Goal: Transaction & Acquisition: Purchase product/service

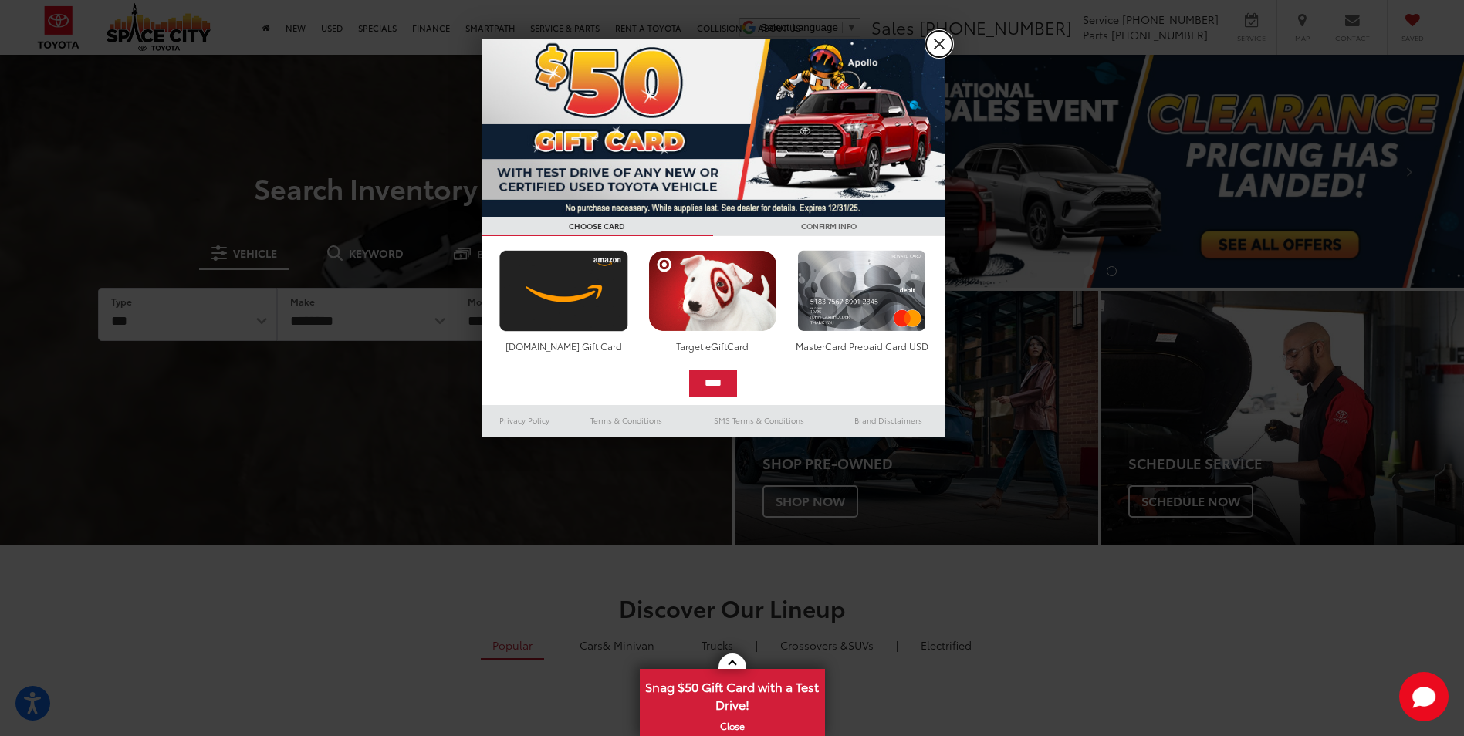
click at [934, 49] on link "X" at bounding box center [939, 44] width 26 height 26
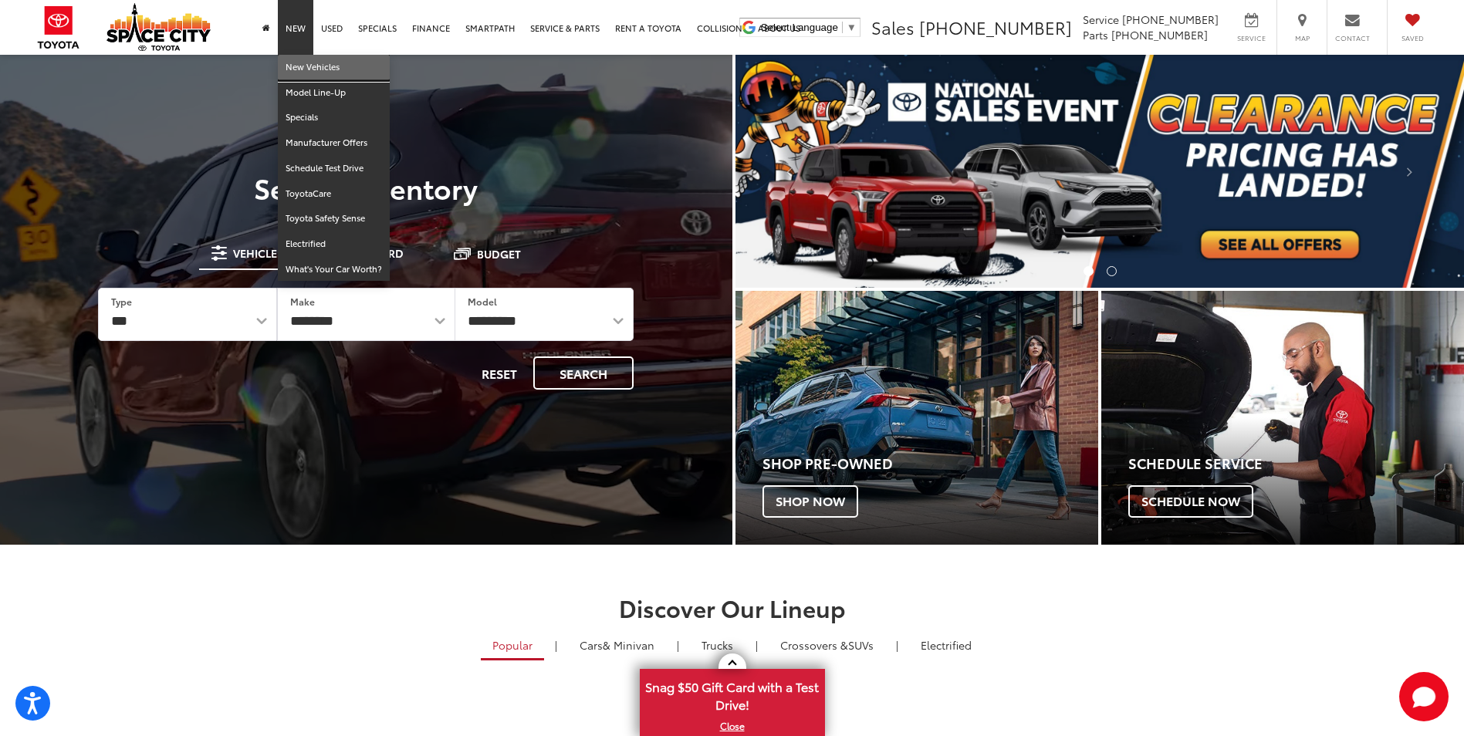
click at [306, 67] on link "New Vehicles" at bounding box center [334, 67] width 112 height 25
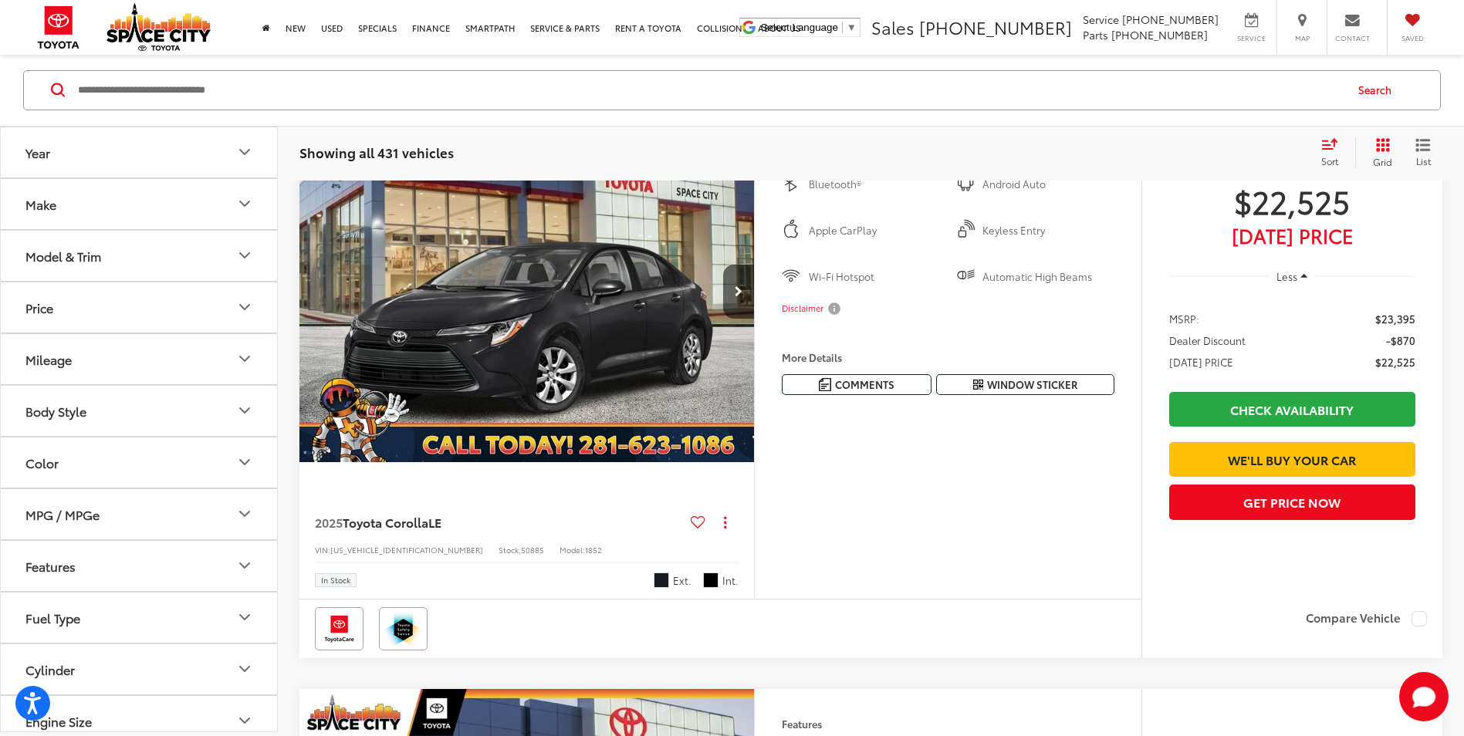
scroll to position [232, 0]
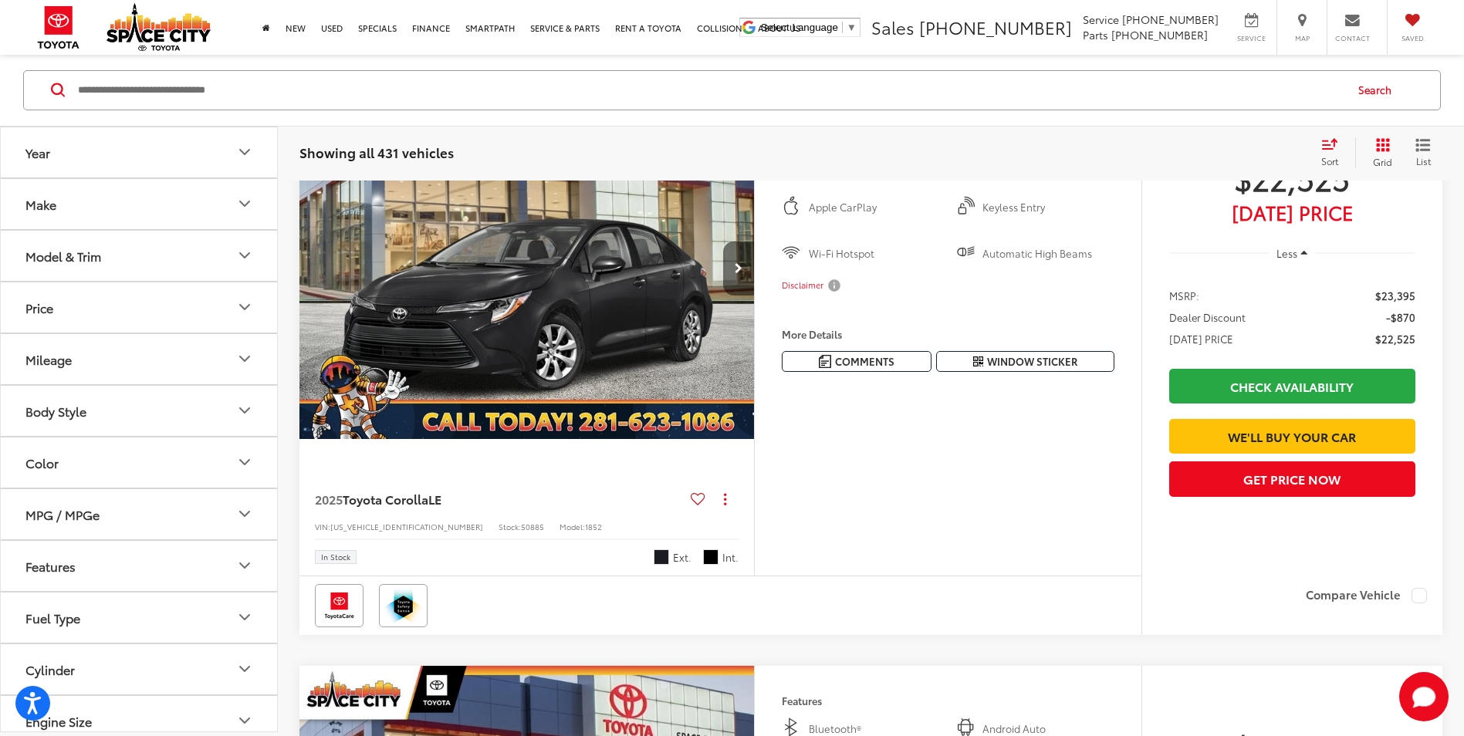
click at [733, 261] on button "Next image" at bounding box center [738, 269] width 31 height 54
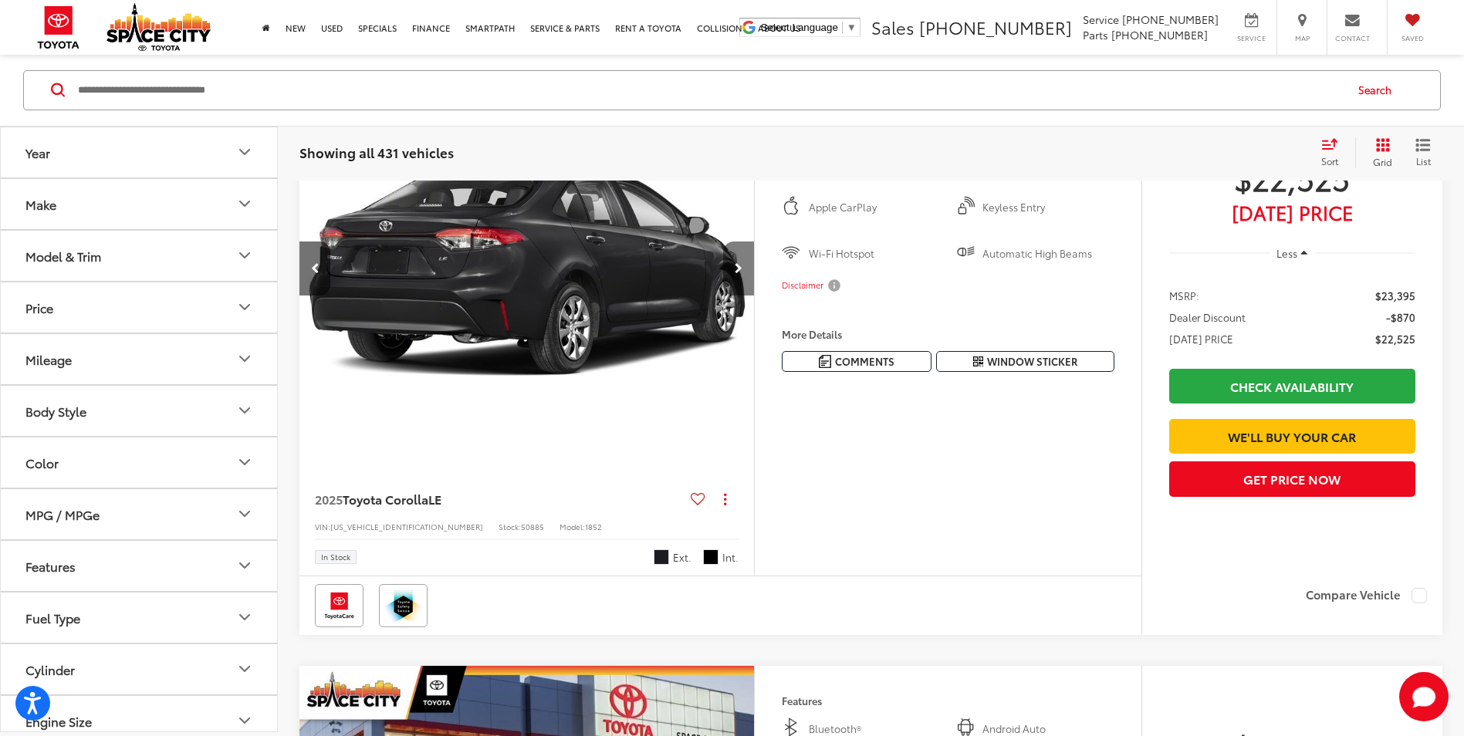
click at [735, 261] on button "Next image" at bounding box center [738, 269] width 31 height 54
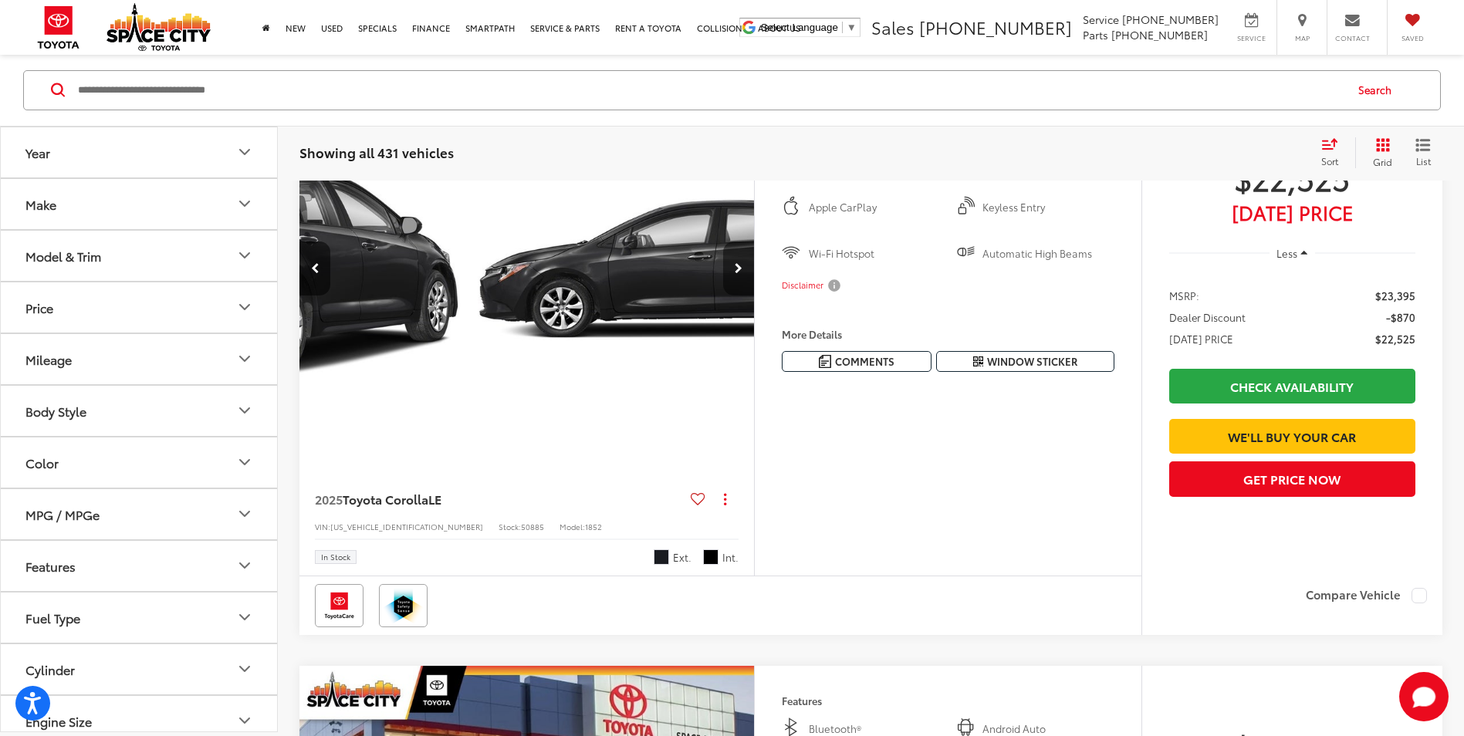
scroll to position [0, 914]
